Goal: Task Accomplishment & Management: Manage account settings

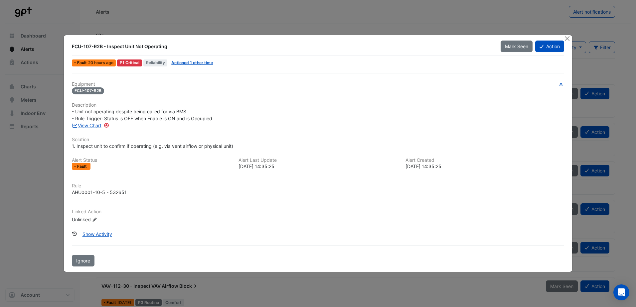
click at [551, 49] on button "Action" at bounding box center [549, 47] width 29 height 12
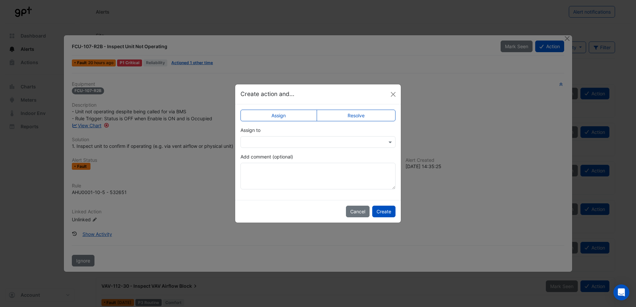
click at [291, 135] on div "Assign to" at bounding box center [317, 137] width 155 height 21
click at [288, 139] on input "text" at bounding box center [311, 142] width 134 height 7
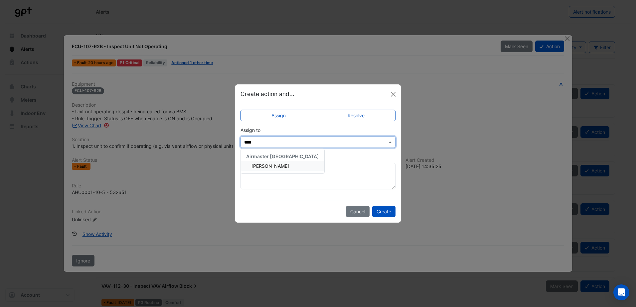
type input "*****"
click at [271, 167] on span "[PERSON_NAME]" at bounding box center [270, 166] width 38 height 6
click at [384, 209] on button "Create" at bounding box center [383, 212] width 23 height 12
